Goal: Task Accomplishment & Management: Use online tool/utility

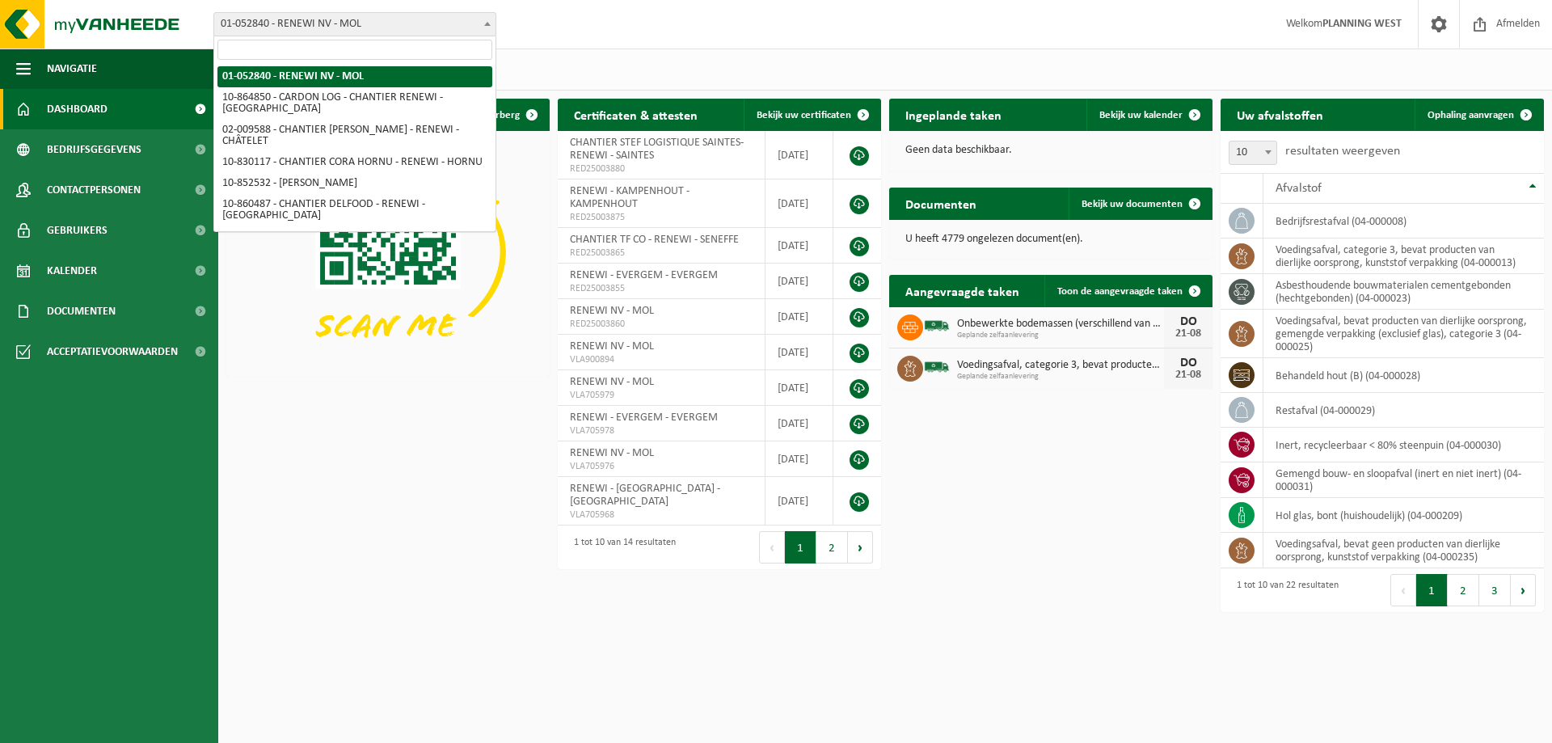
click at [400, 27] on span "01-052840 - RENEWI NV - MOL" at bounding box center [354, 24] width 281 height 23
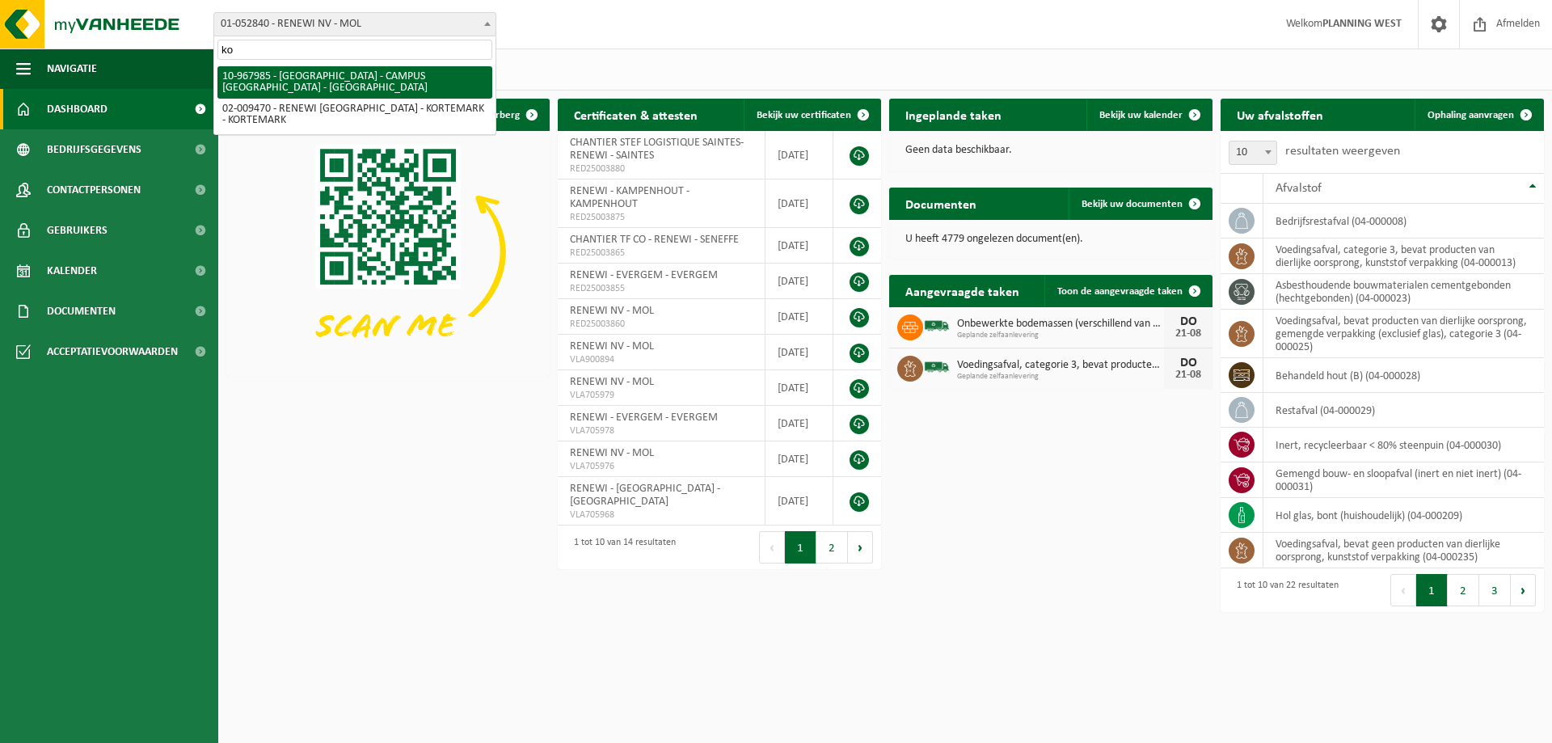
type input "kor"
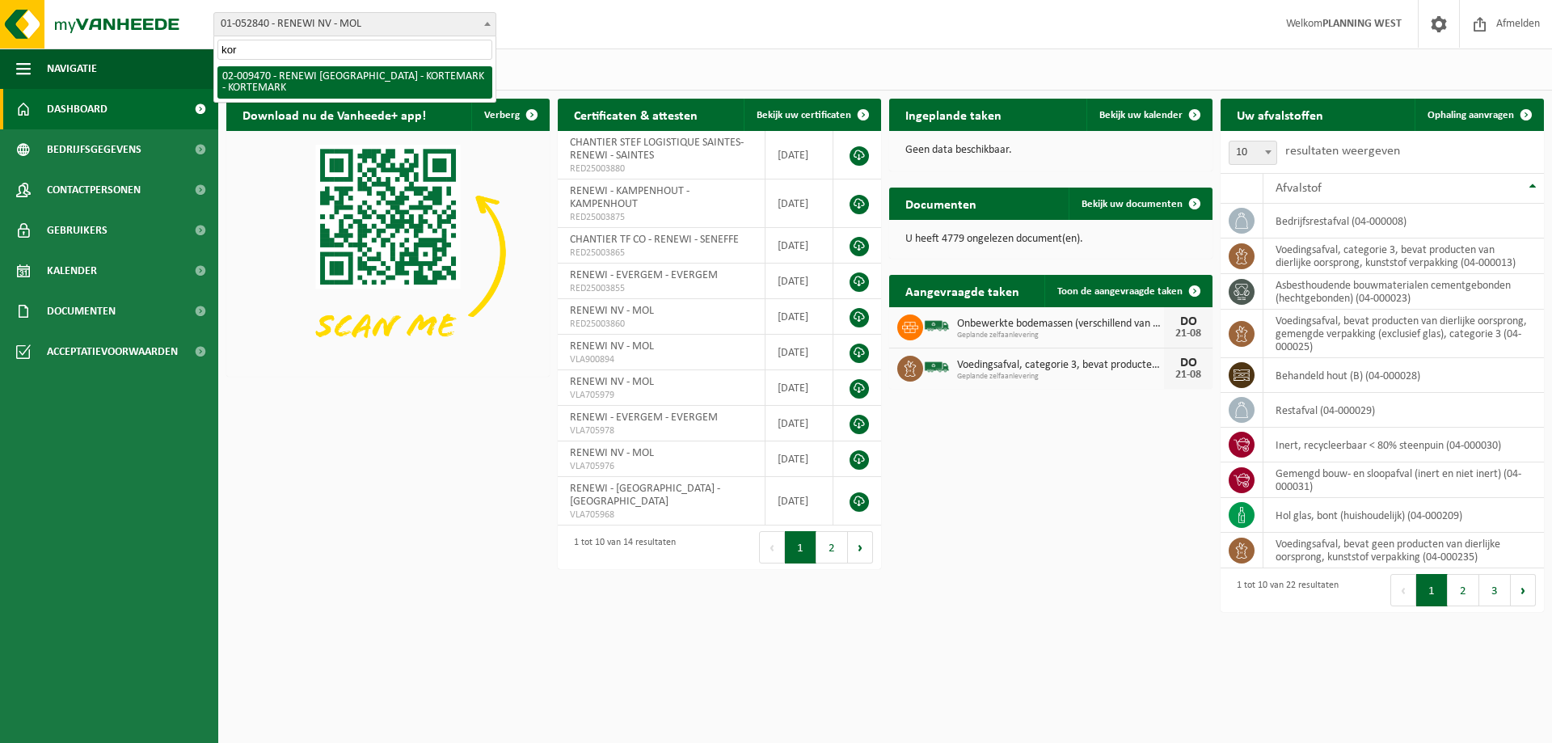
select select "1785"
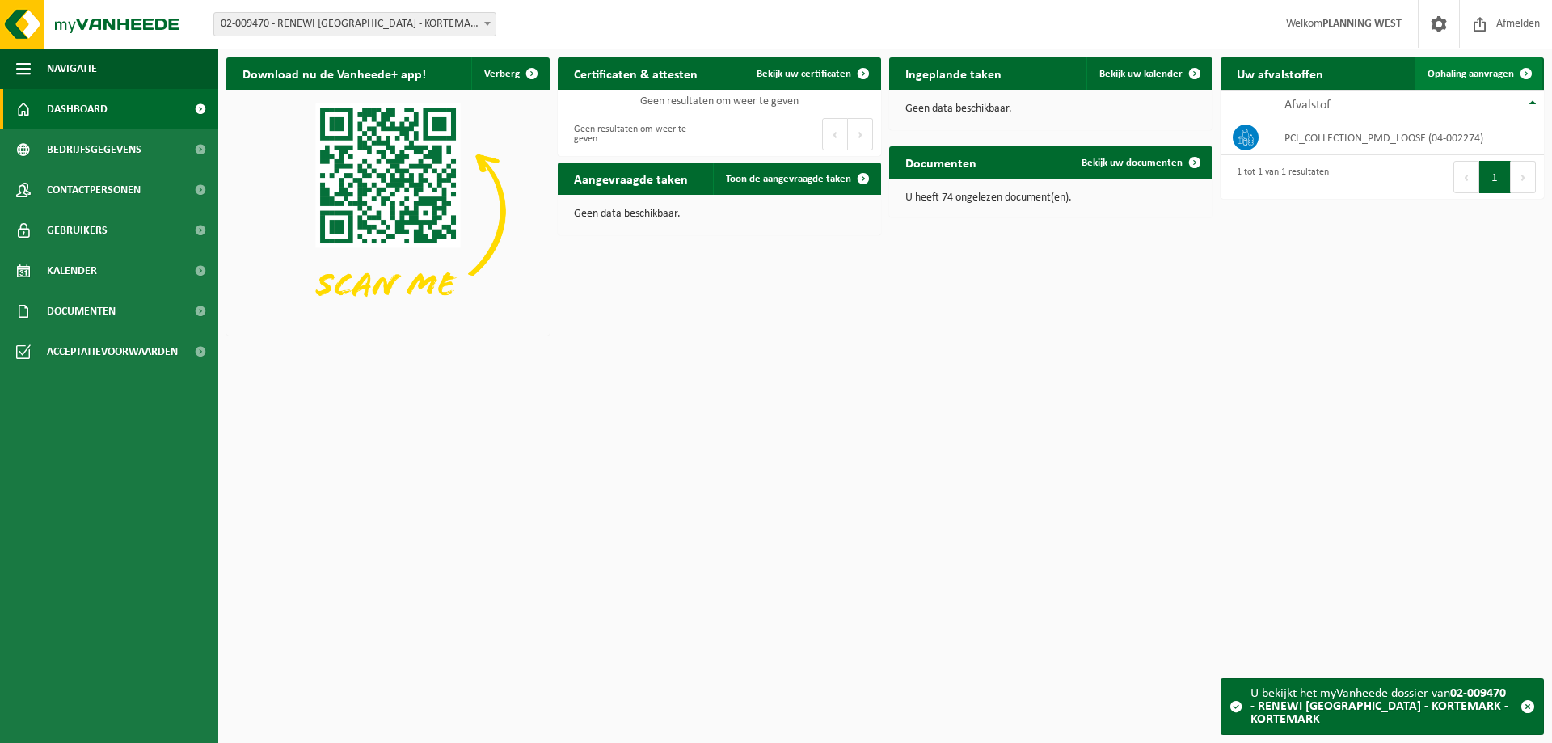
click at [1496, 70] on span "Ophaling aanvragen" at bounding box center [1471, 74] width 86 height 11
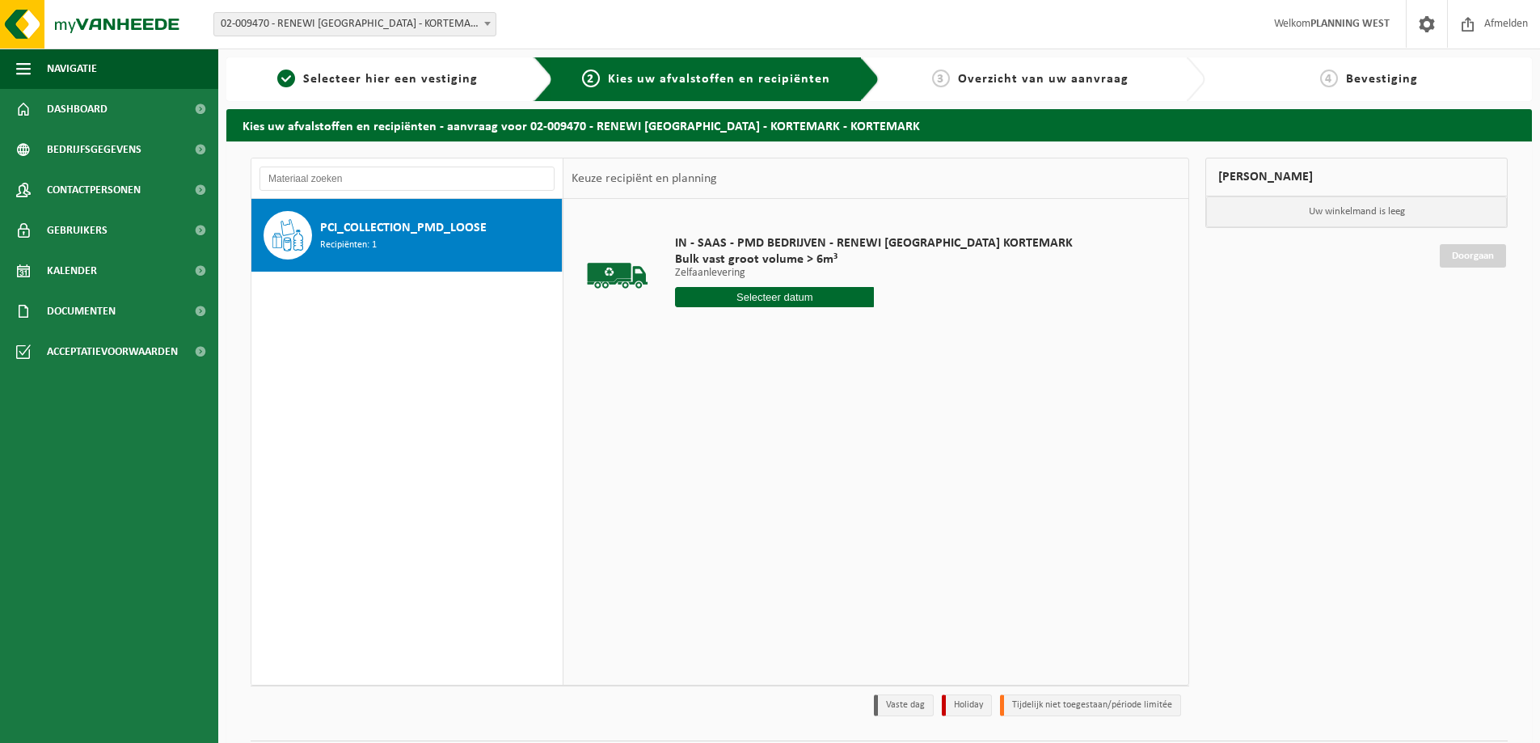
click at [718, 295] on input "text" at bounding box center [774, 297] width 199 height 20
click at [778, 460] on div "21" at bounding box center [776, 467] width 28 height 26
type input "Van 2025-08-21"
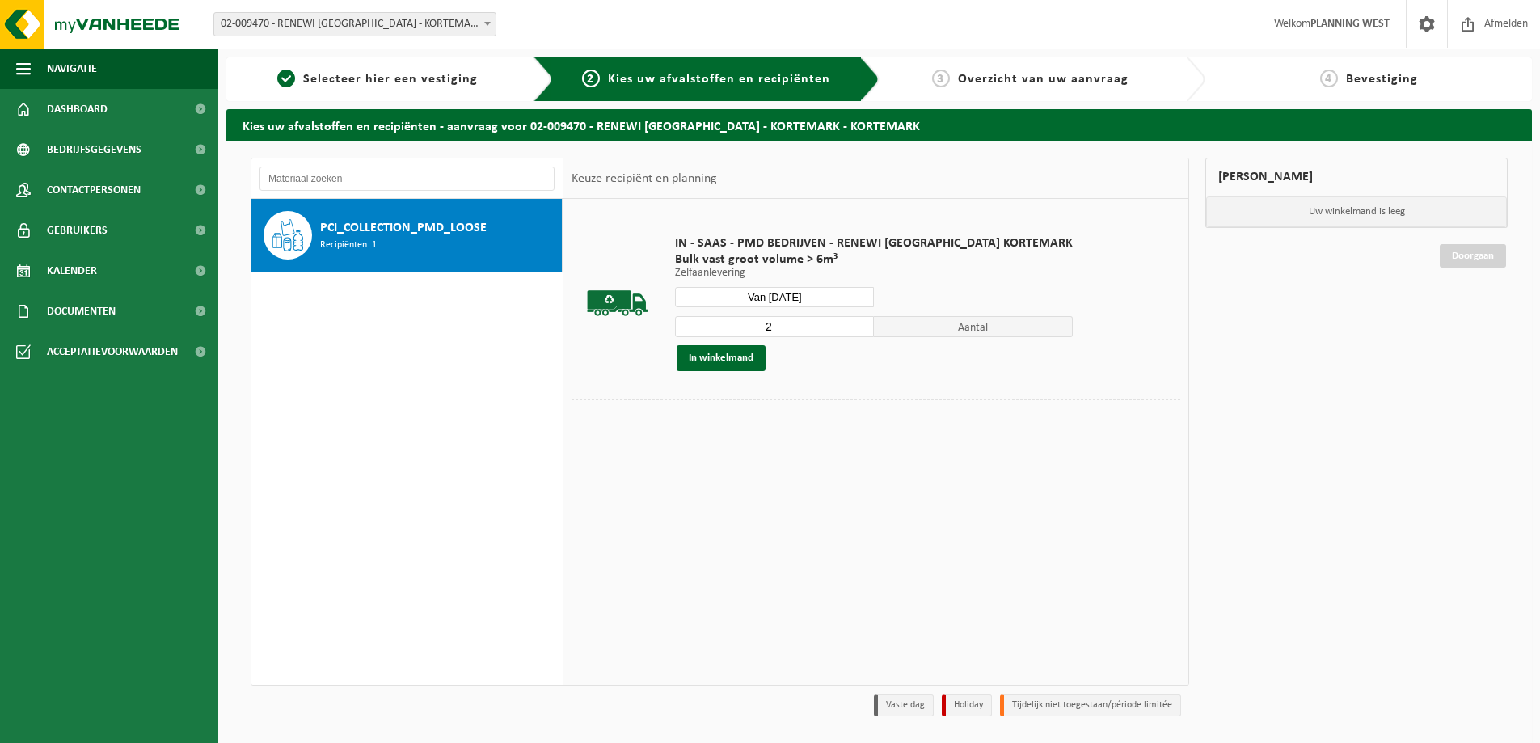
type input "2"
click at [827, 322] on input "2" at bounding box center [774, 326] width 199 height 21
click at [722, 357] on button "In winkelmand" at bounding box center [721, 358] width 89 height 26
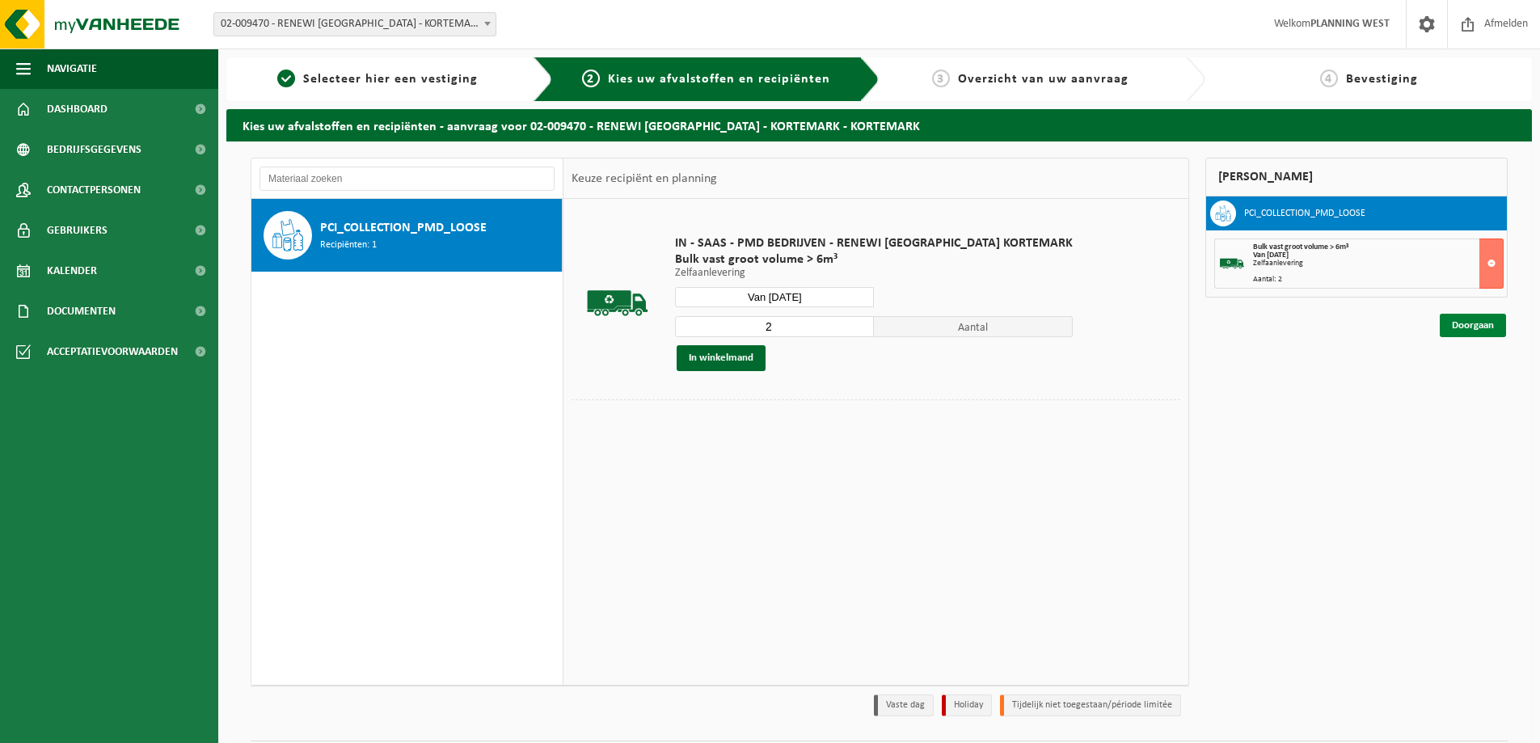
click at [1472, 319] on link "Doorgaan" at bounding box center [1473, 325] width 66 height 23
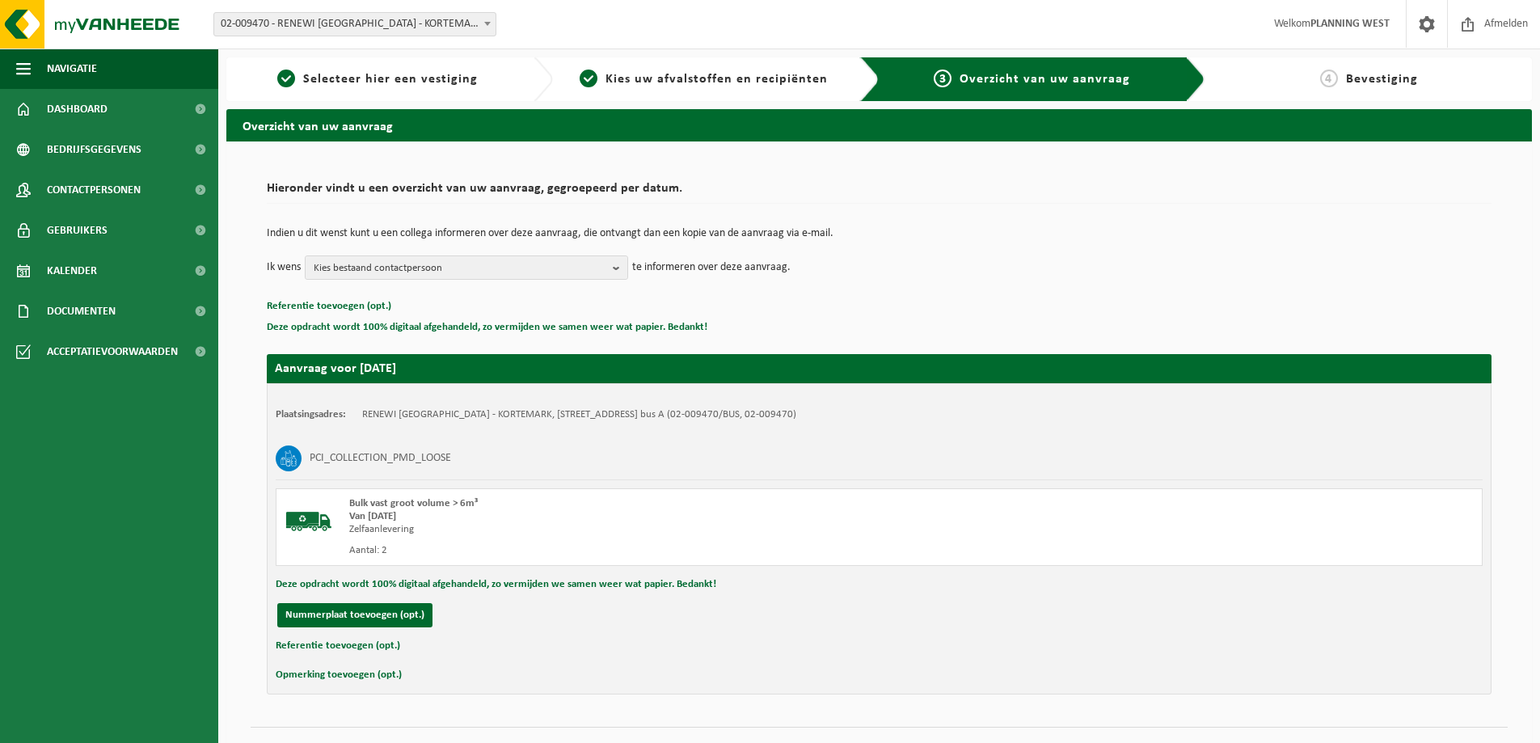
scroll to position [33, 0]
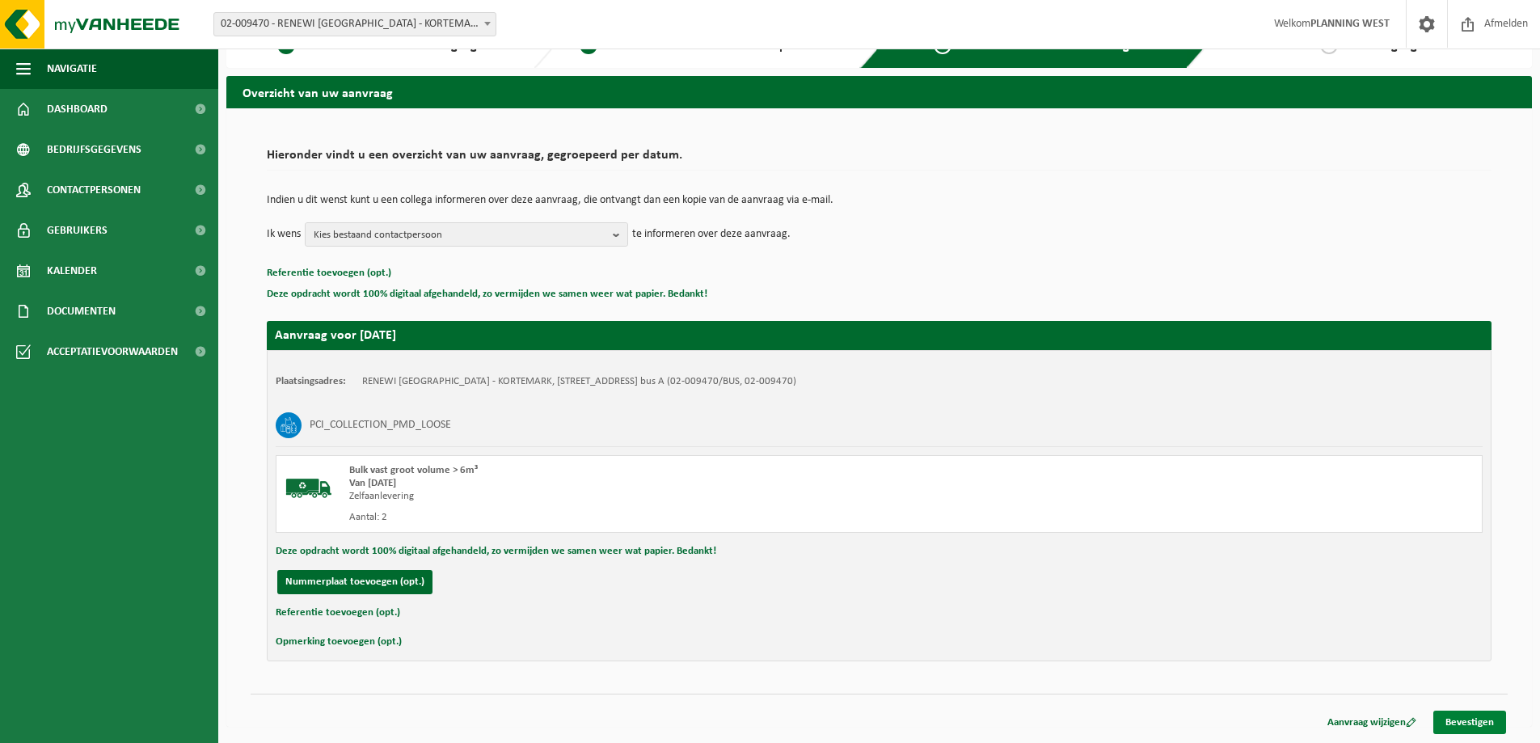
click at [1456, 719] on link "Bevestigen" at bounding box center [1469, 722] width 73 height 23
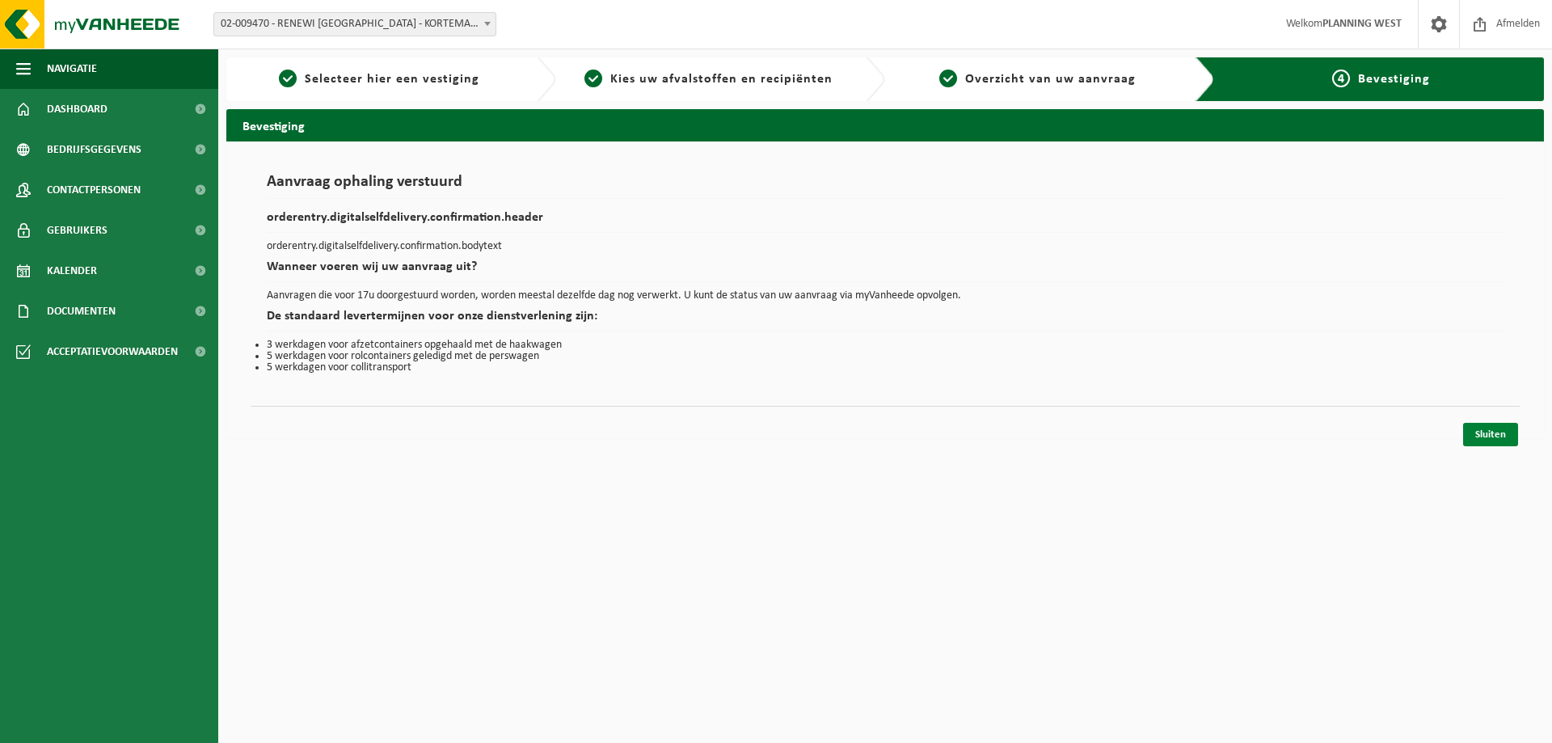
click at [1479, 428] on link "Sluiten" at bounding box center [1490, 434] width 55 height 23
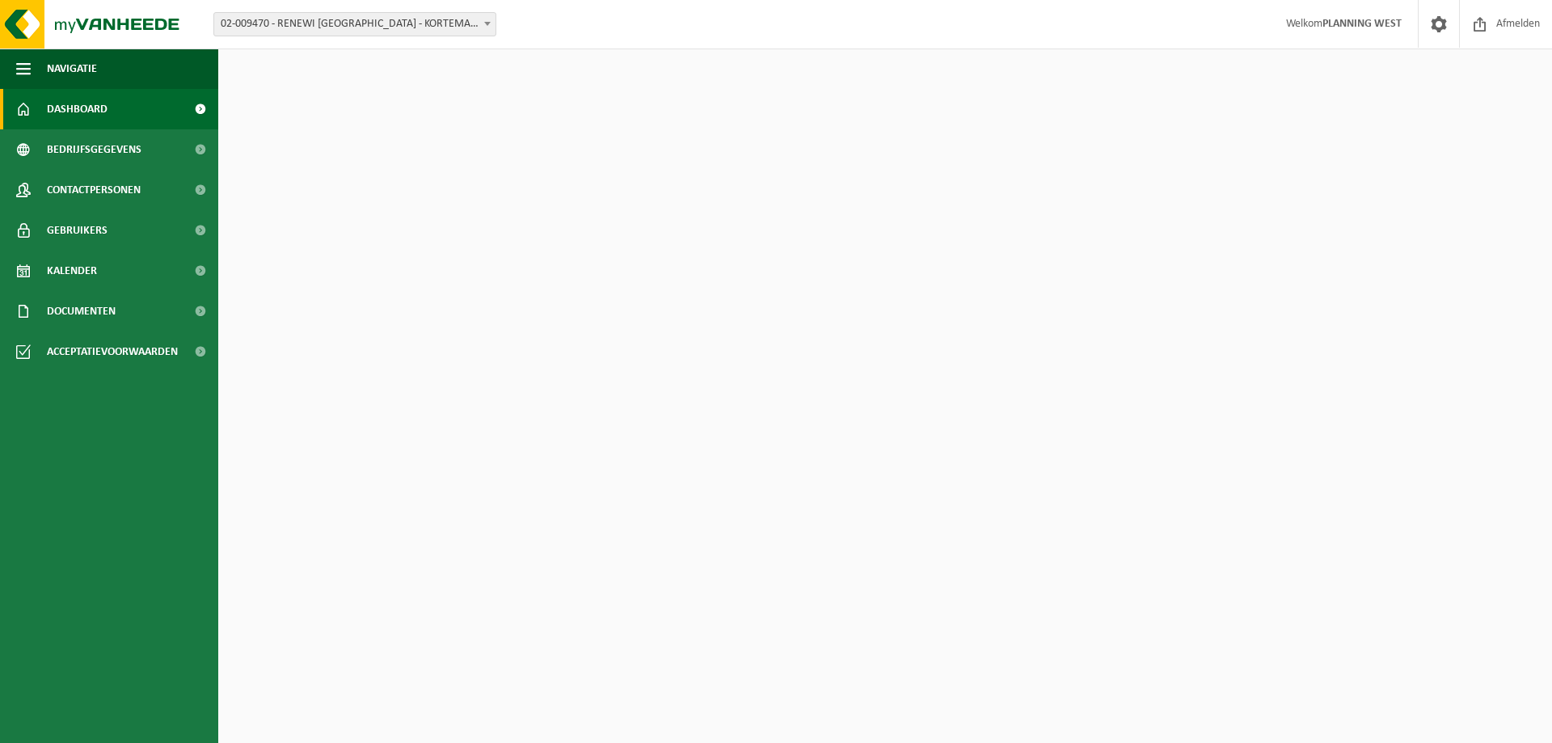
click at [365, 18] on span "02-009470 - RENEWI [GEOGRAPHIC_DATA] - KORTEMARK - KORTEMARK" at bounding box center [354, 24] width 281 height 23
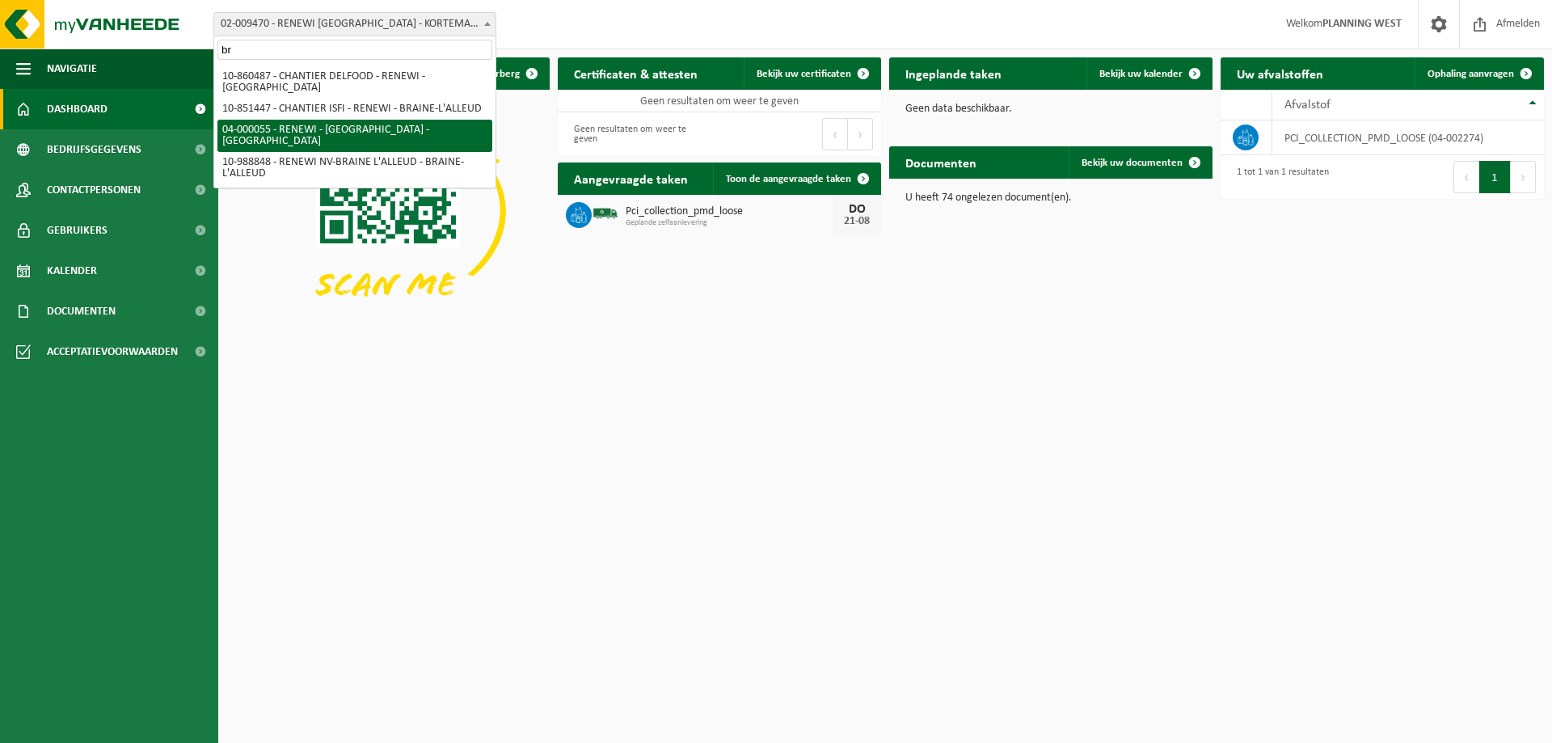
type input "br"
select select "2915"
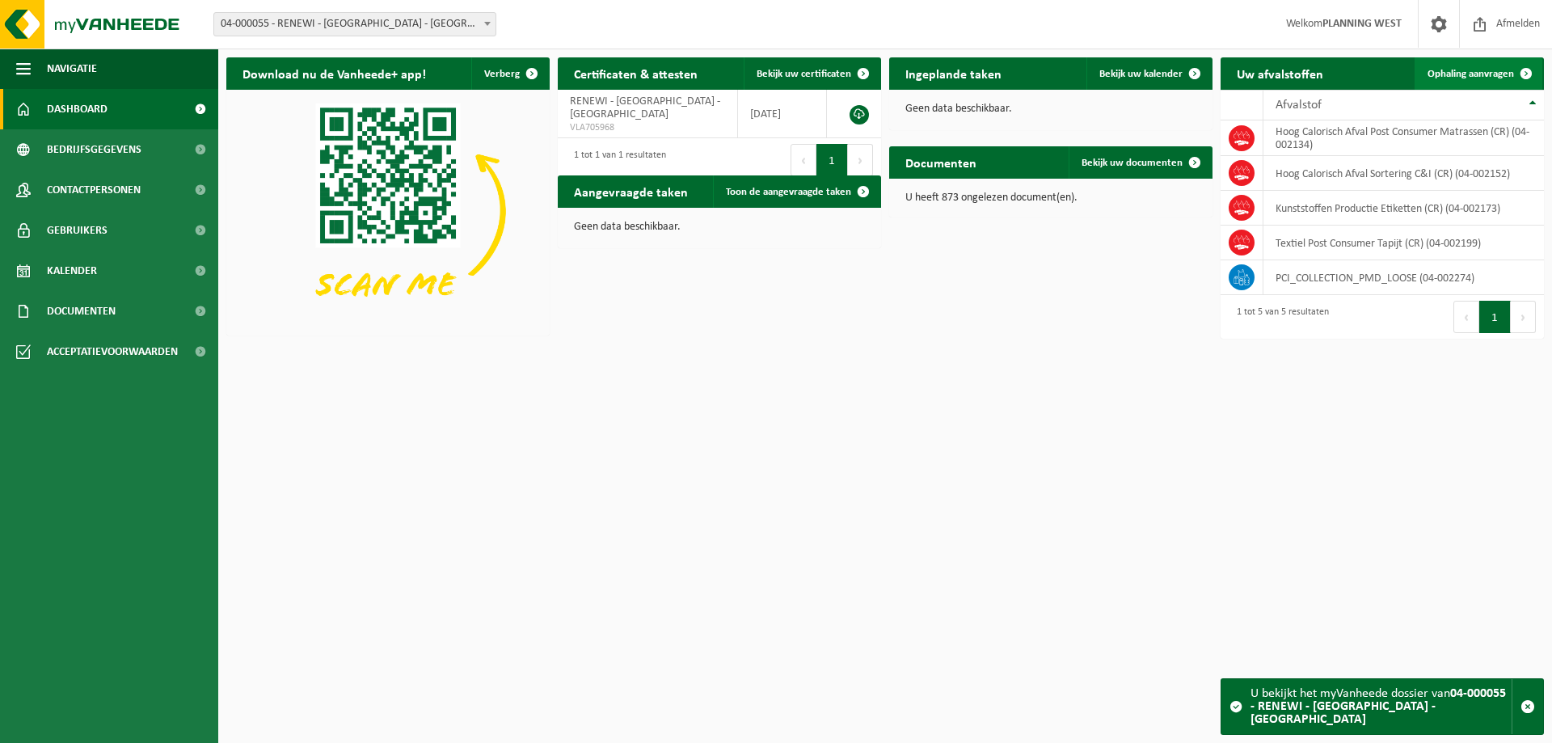
click at [1469, 78] on span "Ophaling aanvragen" at bounding box center [1471, 74] width 86 height 11
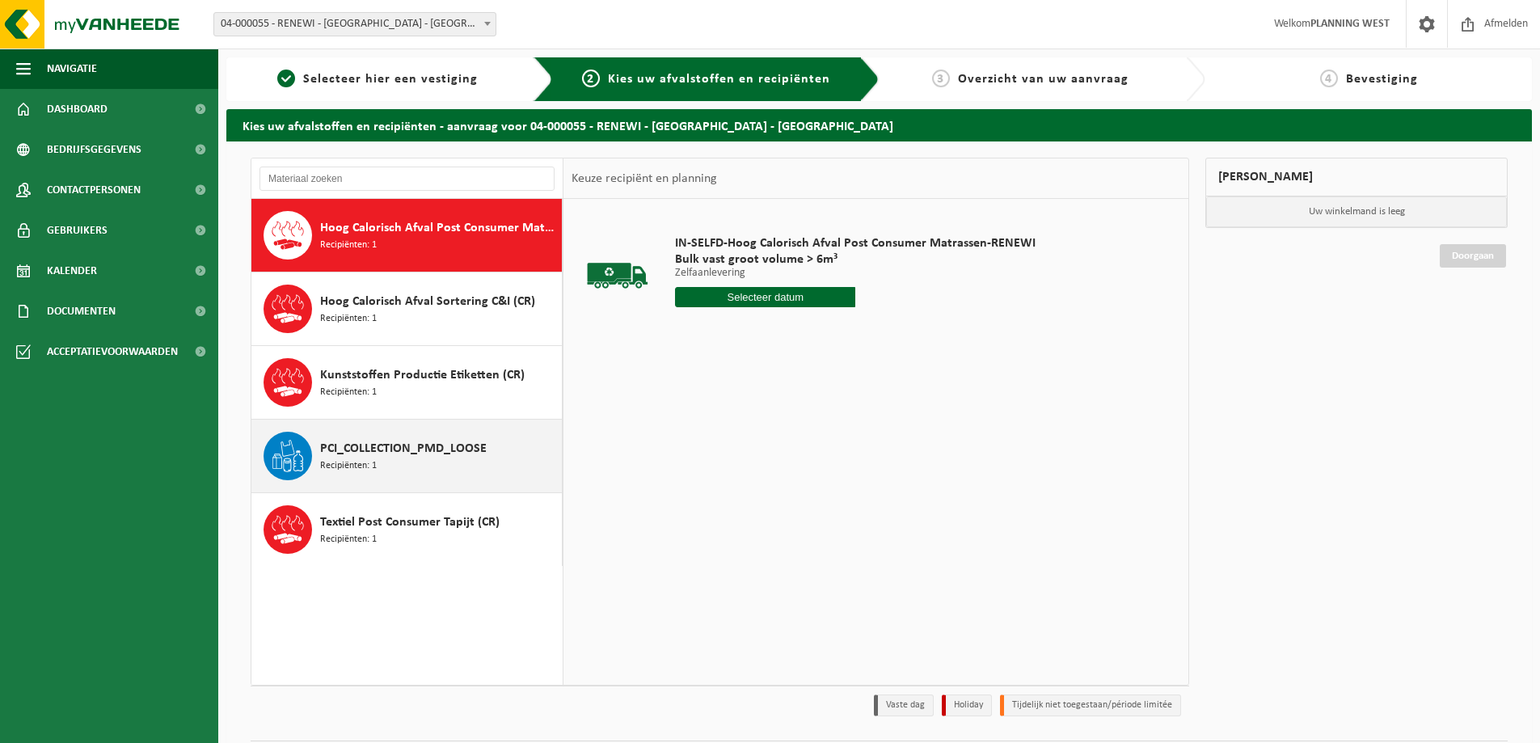
click at [399, 441] on span "PCI_COLLECTION_PMD_LOOSE" at bounding box center [403, 448] width 167 height 19
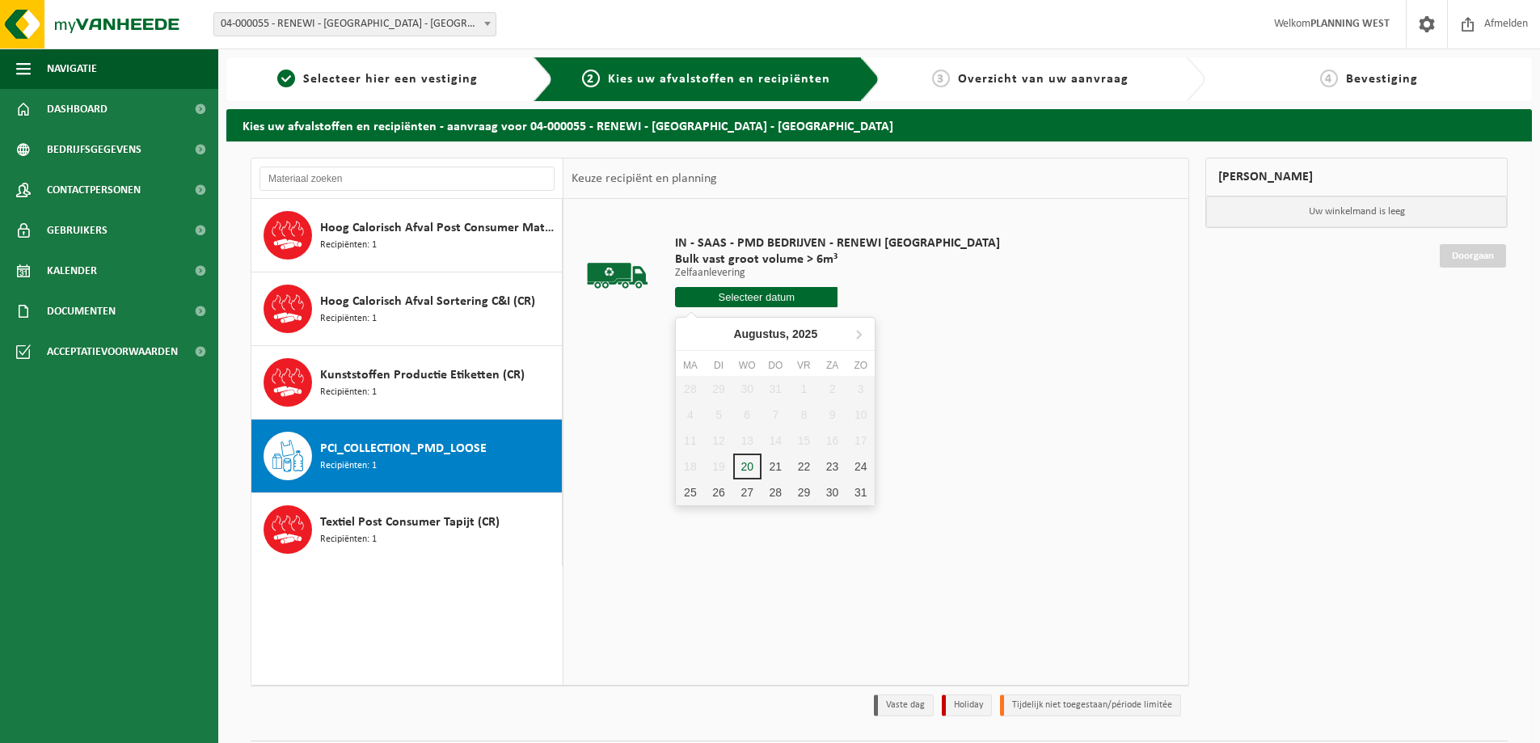
click at [762, 293] on input "text" at bounding box center [756, 297] width 162 height 20
click at [779, 461] on div "21" at bounding box center [776, 467] width 28 height 26
type input "Van 2025-08-21"
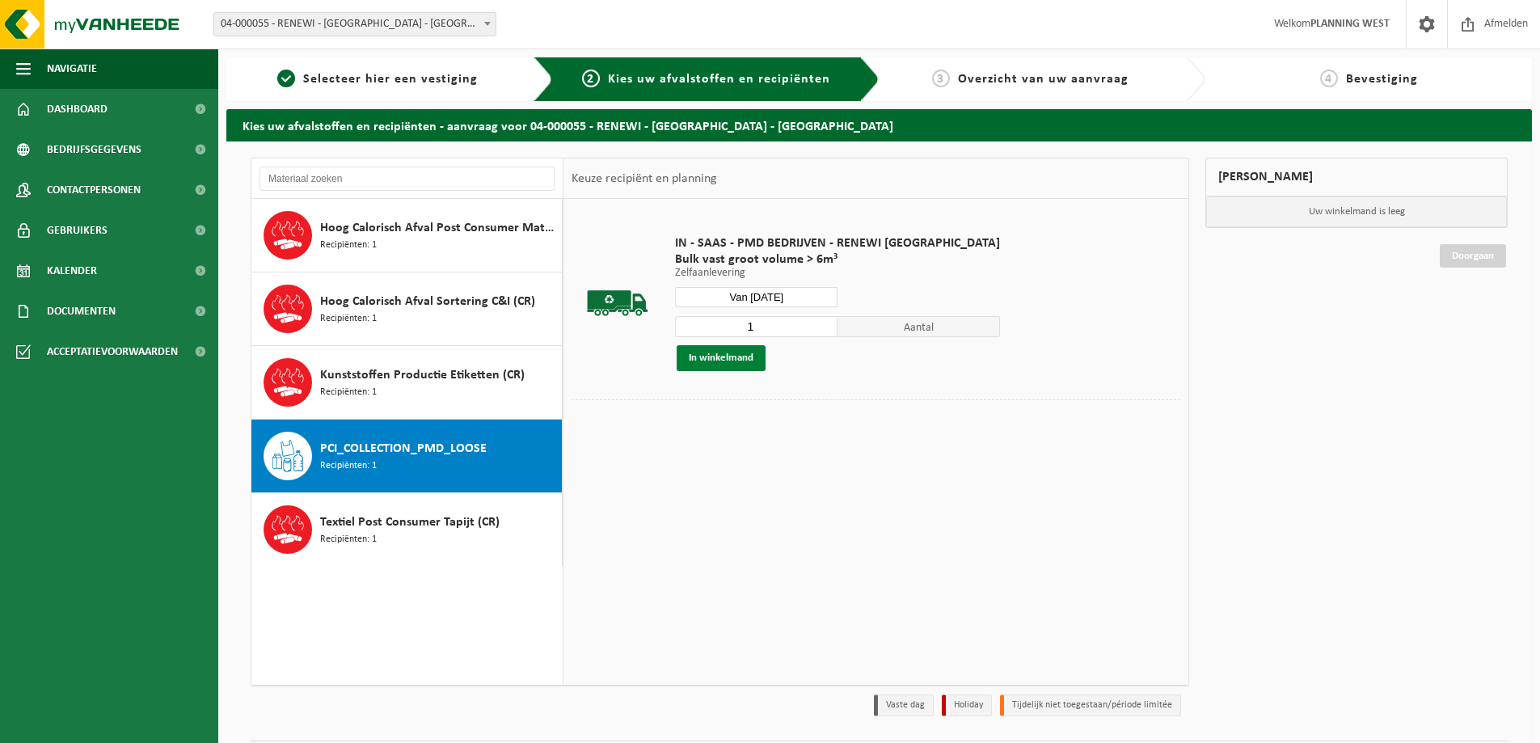
click at [706, 352] on button "In winkelmand" at bounding box center [721, 358] width 89 height 26
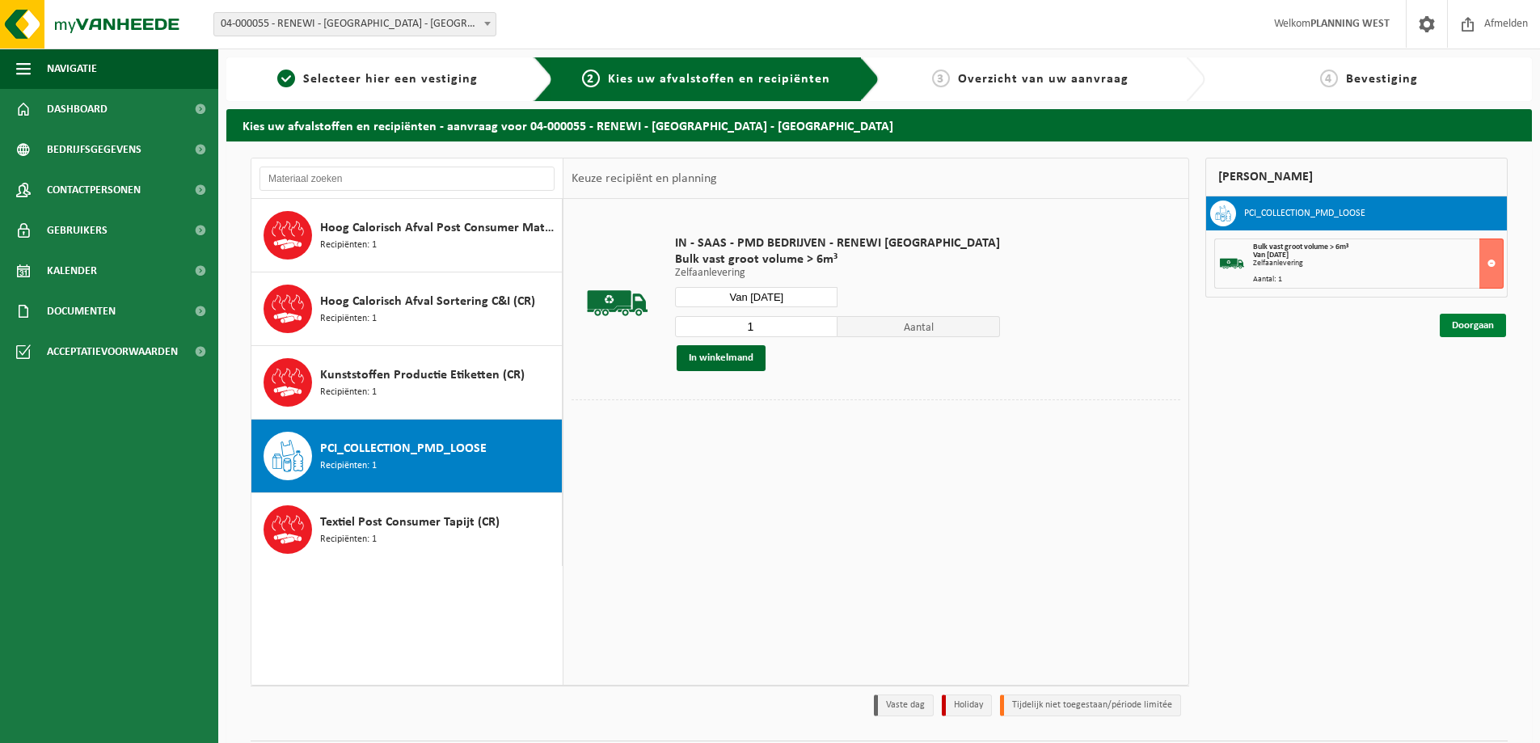
click at [1470, 322] on link "Doorgaan" at bounding box center [1473, 325] width 66 height 23
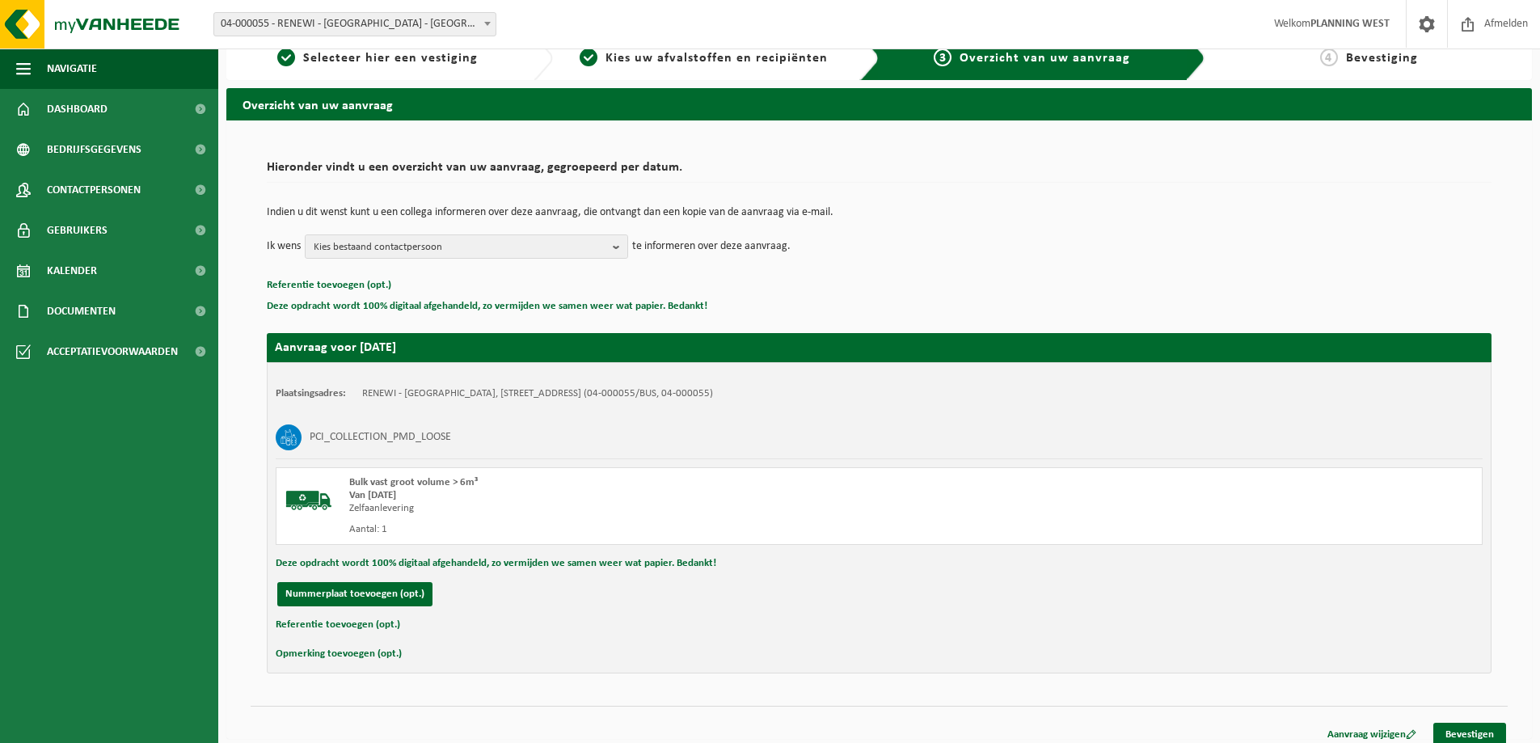
scroll to position [33, 0]
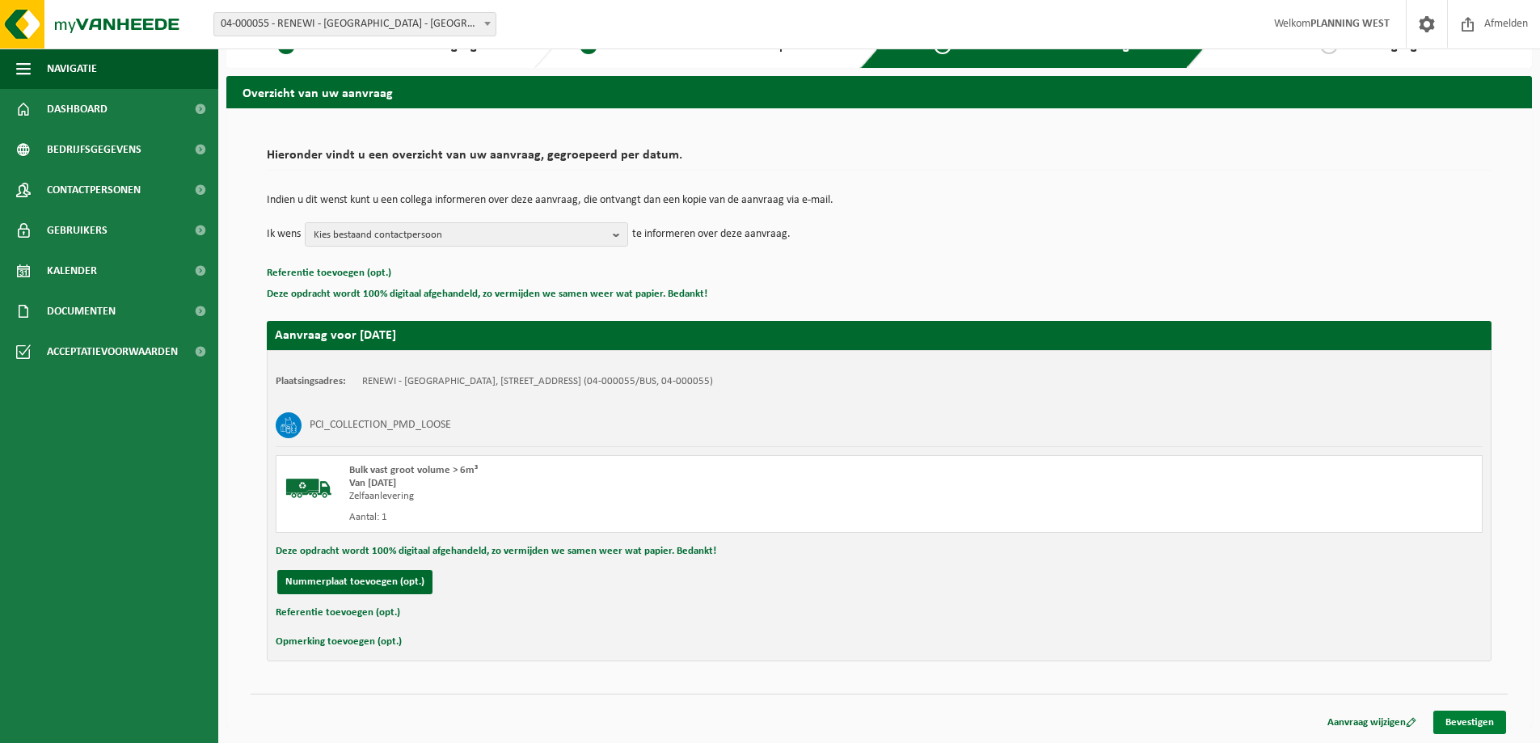
click at [1475, 724] on link "Bevestigen" at bounding box center [1469, 722] width 73 height 23
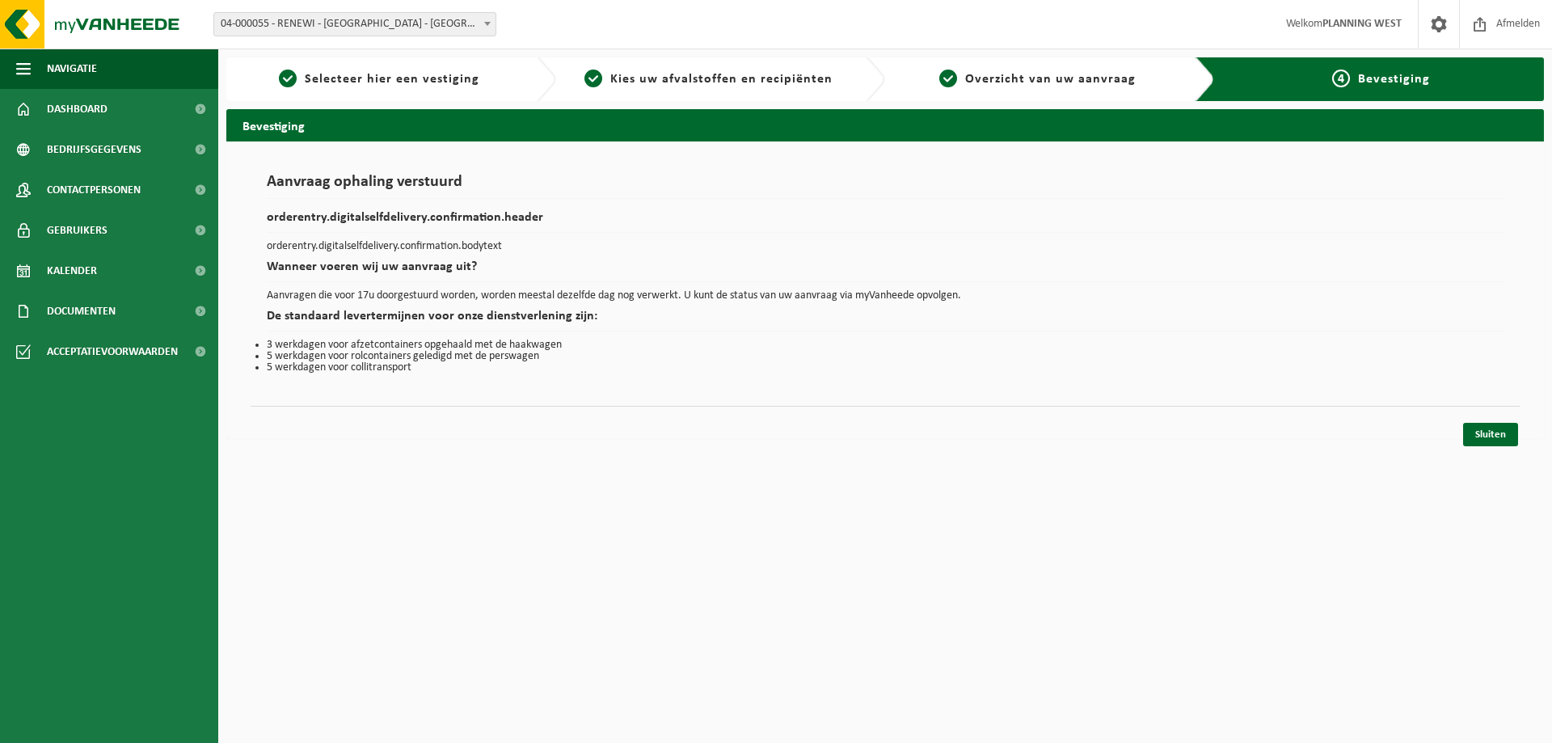
click at [1488, 420] on div "Sluiten" at bounding box center [885, 414] width 1269 height 17
click at [1496, 439] on link "Sluiten" at bounding box center [1490, 434] width 55 height 23
